Goal: Check status: Check status

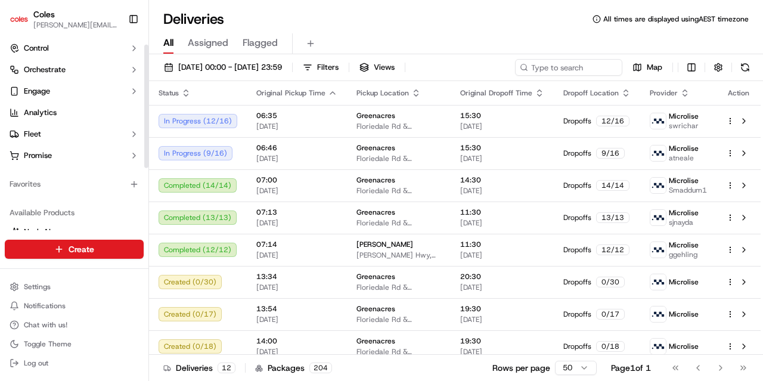
scroll to position [106, 0]
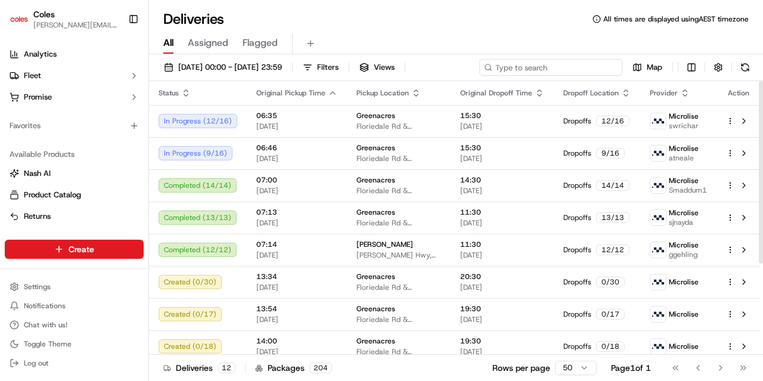
click at [545, 65] on input at bounding box center [550, 67] width 143 height 17
click at [521, 65] on input at bounding box center [550, 67] width 143 height 17
paste input "sft_n4ULi9ijkZ4fsdTrjyi8z9"
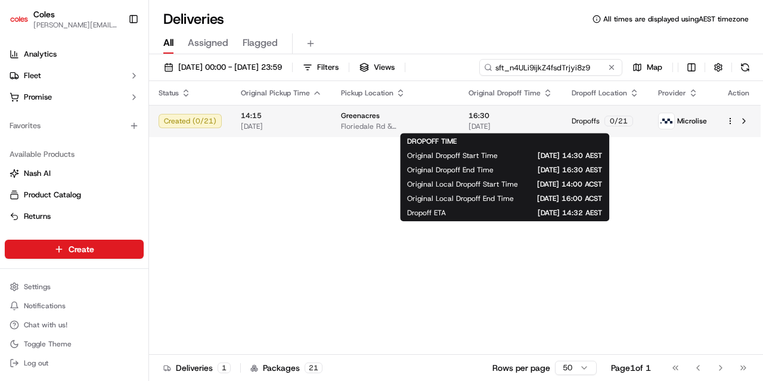
type input "sft_n4ULi9ijkZ4fsdTrjyi8z9"
click at [503, 115] on span "16:30" at bounding box center [511, 116] width 84 height 10
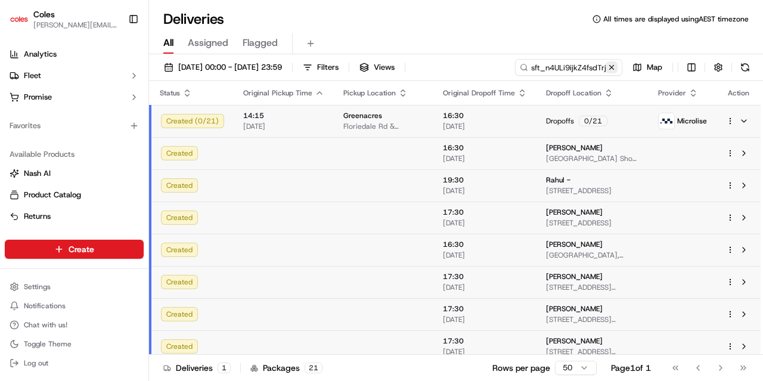
click at [615, 67] on button at bounding box center [612, 67] width 12 height 12
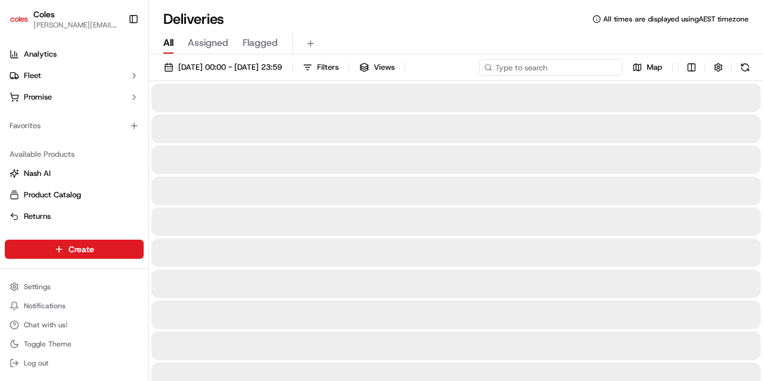
click at [588, 68] on input at bounding box center [550, 67] width 143 height 17
paste input "sft_n4ULi9ijkZ4fsdTrjyi8z9"
click at [547, 69] on input "sft_n4ULi9ijkZ4fsdTrjyi8z9" at bounding box center [550, 67] width 143 height 17
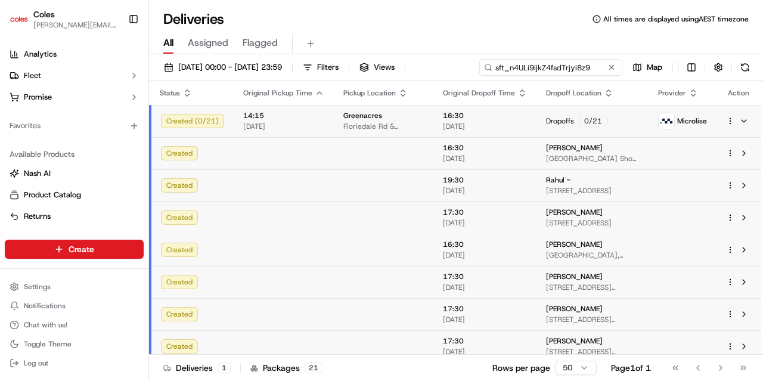
type input "sft_n4ULi9ijkZ4fsdTrjyi8z9"
click at [593, 65] on input "sft_n4ULi9ijkZ4fsdTrjyi8z9" at bounding box center [550, 67] width 143 height 17
